Goal: Check status: Check status

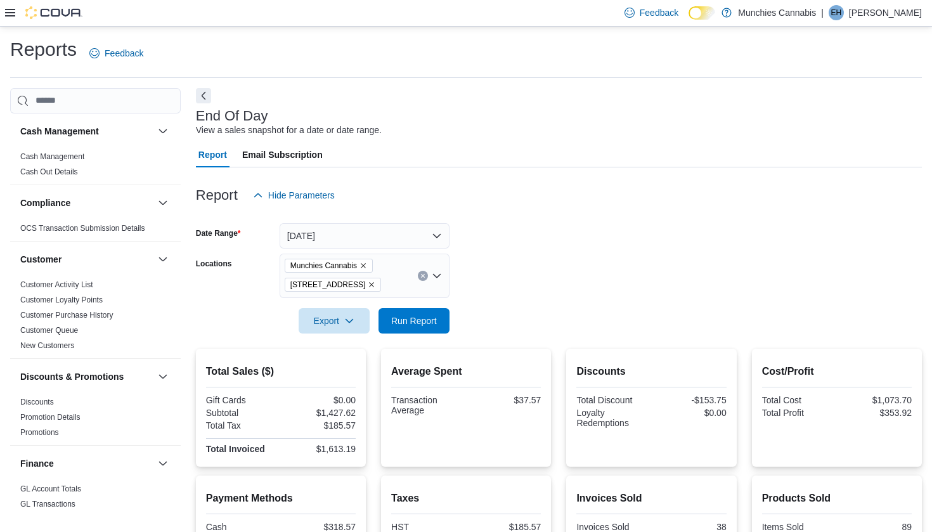
scroll to position [29, 0]
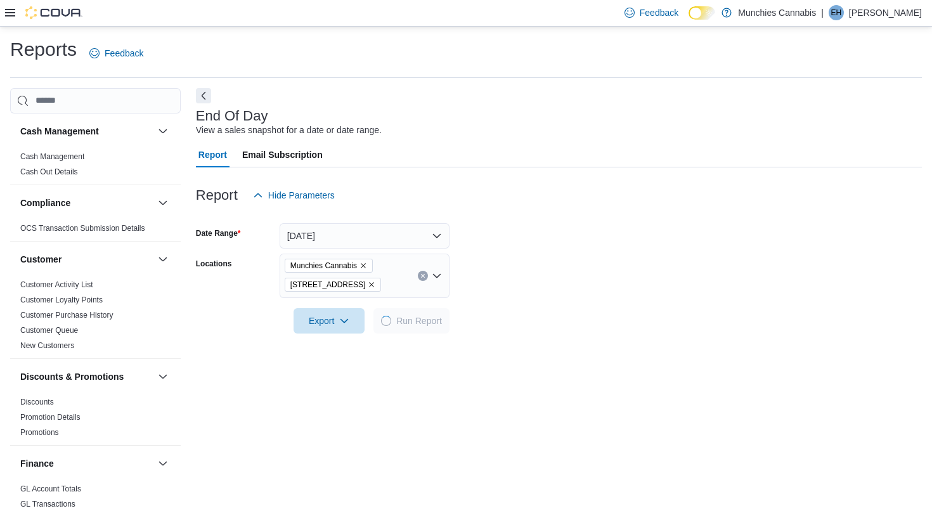
scroll to position [29, 0]
